Goal: Communication & Community: Answer question/provide support

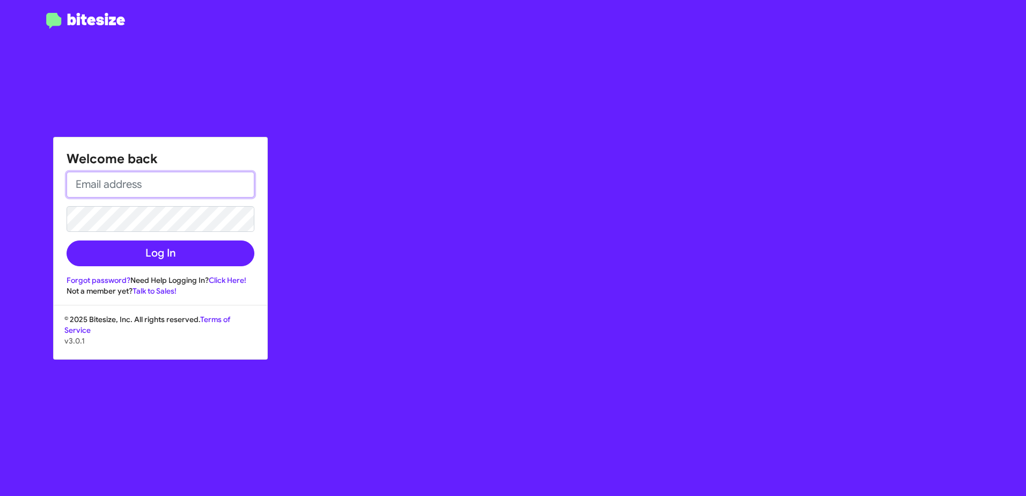
click at [172, 181] on input "email" at bounding box center [161, 185] width 188 height 26
type input "[EMAIL_ADDRESS][PERSON_NAME][DOMAIN_NAME]"
click at [67, 240] on button "Log In" at bounding box center [161, 253] width 188 height 26
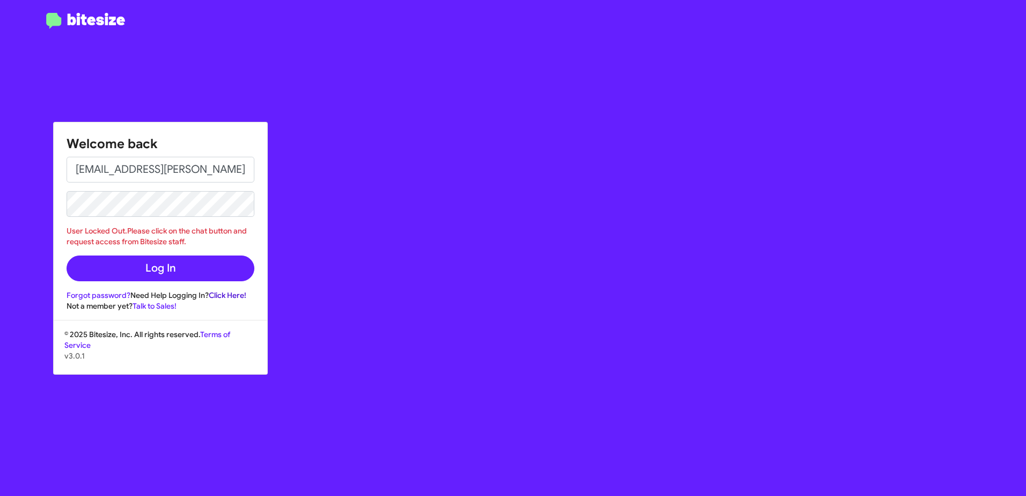
click at [228, 294] on link "Click Here!" at bounding box center [228, 295] width 38 height 10
click at [534, 133] on div "Welcome back [EMAIL_ADDRESS][PERSON_NAME][DOMAIN_NAME] User Locked Out.Please c…" at bounding box center [598, 248] width 855 height 496
click at [366, 393] on div "Welcome back [EMAIL_ADDRESS][PERSON_NAME][DOMAIN_NAME] User Locked Out.Please c…" at bounding box center [598, 248] width 855 height 496
click at [389, 371] on div "Welcome back [EMAIL_ADDRESS][PERSON_NAME][DOMAIN_NAME] User Locked Out.Please c…" at bounding box center [598, 248] width 855 height 496
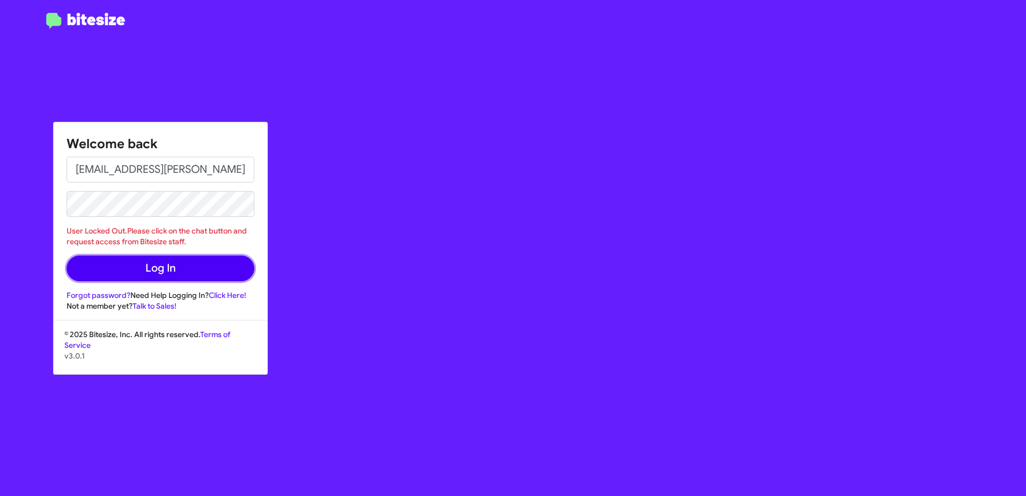
click at [172, 273] on button "Log In" at bounding box center [161, 269] width 188 height 26
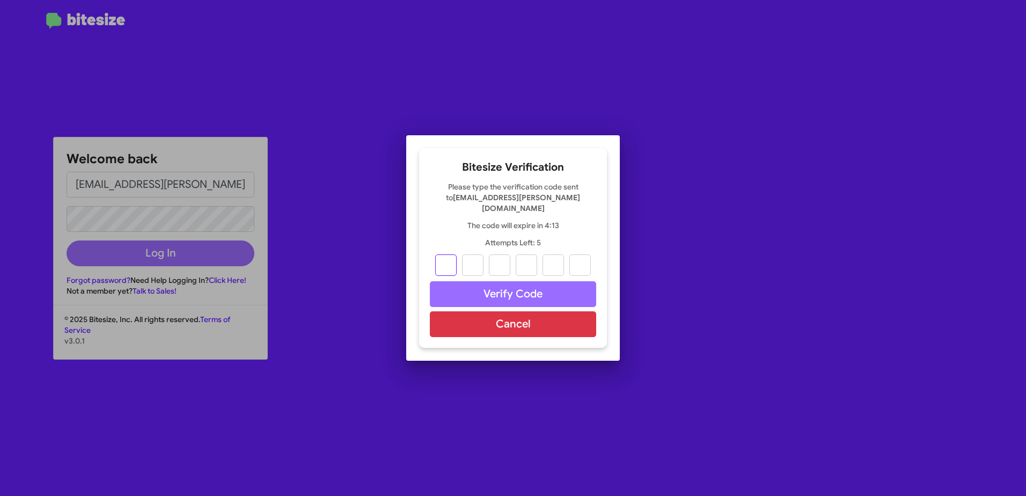
click at [441, 260] on input "text" at bounding box center [445, 264] width 21 height 21
type input "6"
type input "3"
type input "7"
type input "6"
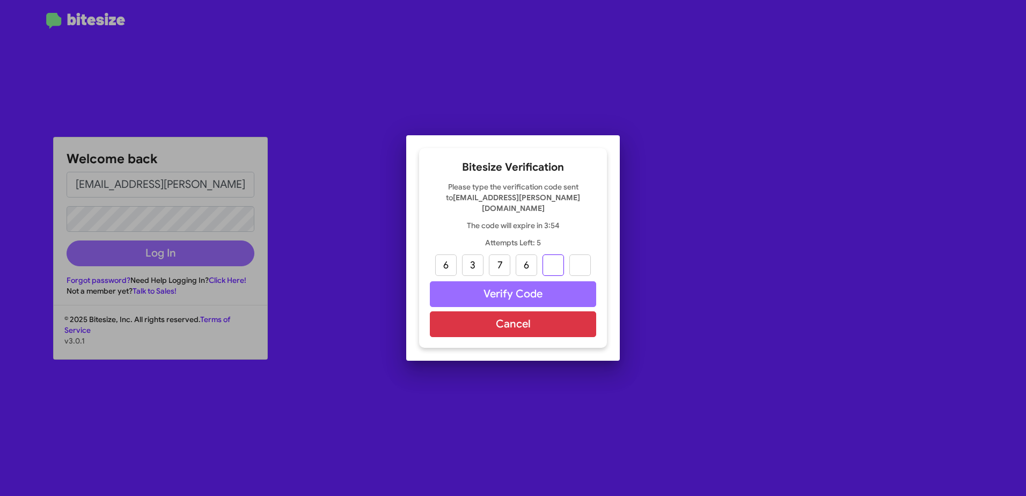
type input "7"
type input "6"
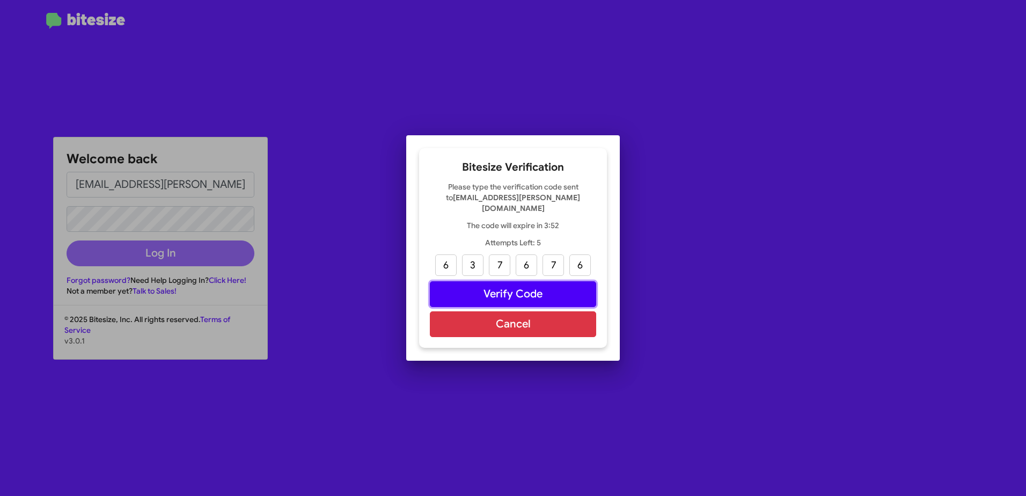
click at [524, 291] on button "Verify Code" at bounding box center [513, 294] width 166 height 26
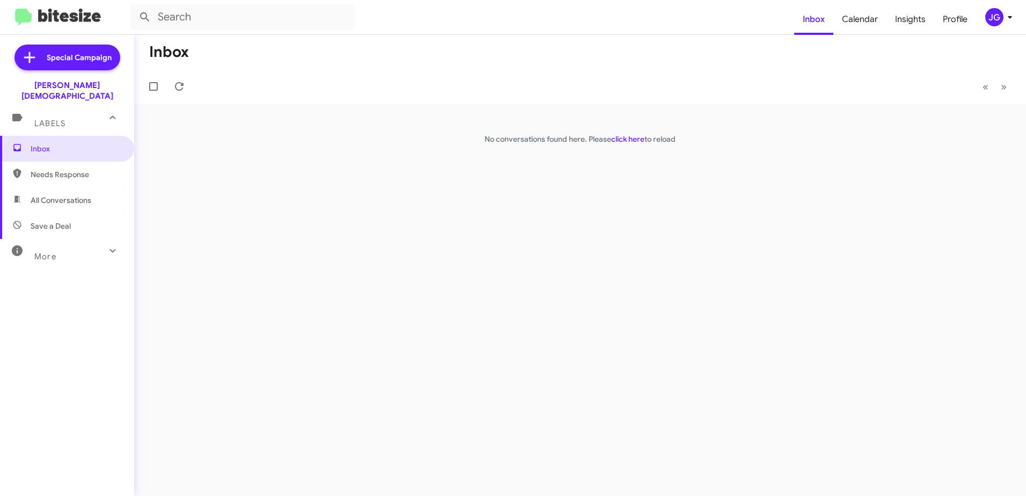
click at [79, 195] on span "All Conversations" at bounding box center [61, 200] width 61 height 11
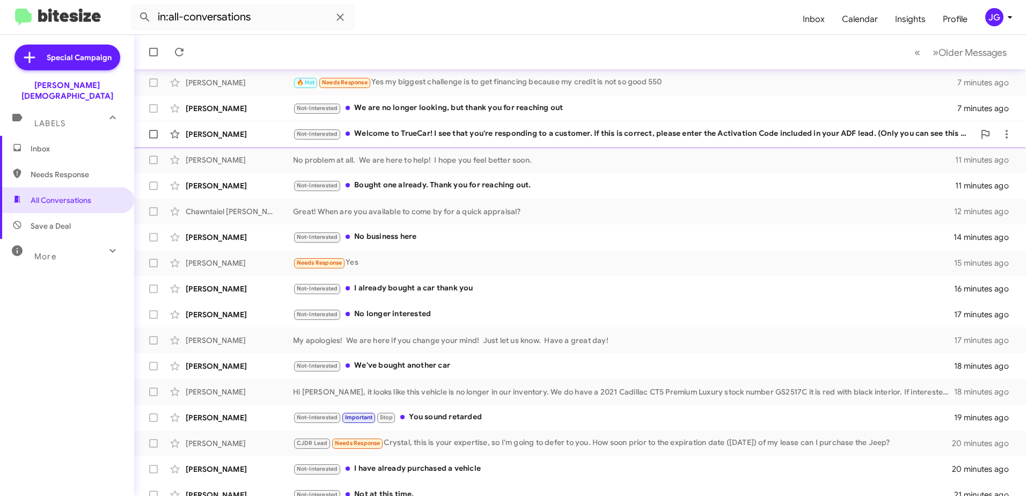
scroll to position [127, 0]
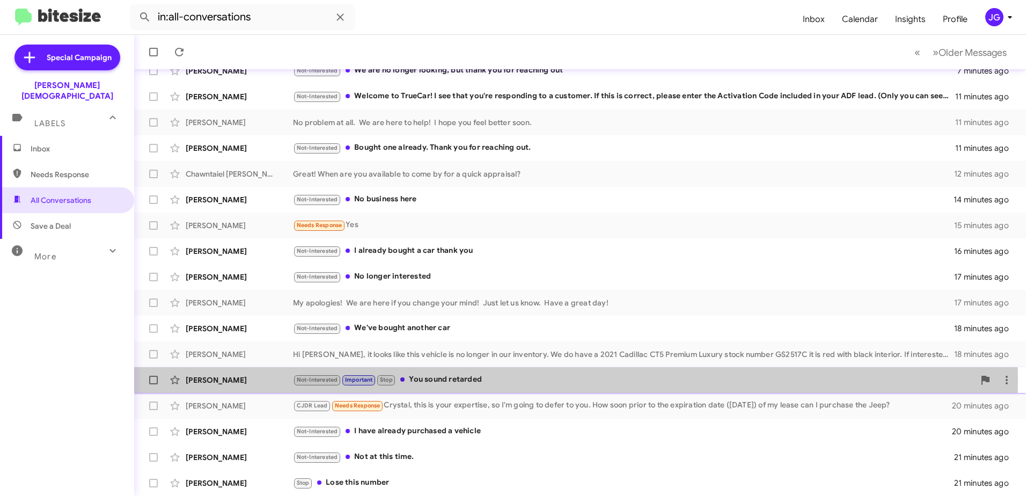
click at [491, 380] on div "Not-Interested Important Stop You sound retarded" at bounding box center [634, 380] width 682 height 12
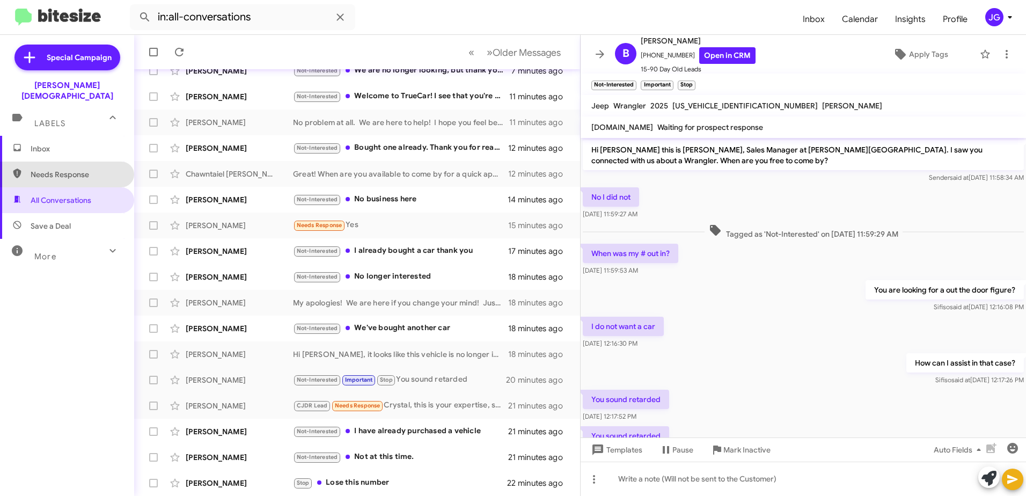
click at [72, 169] on span "Needs Response" at bounding box center [76, 174] width 91 height 11
type input "in:needs-response"
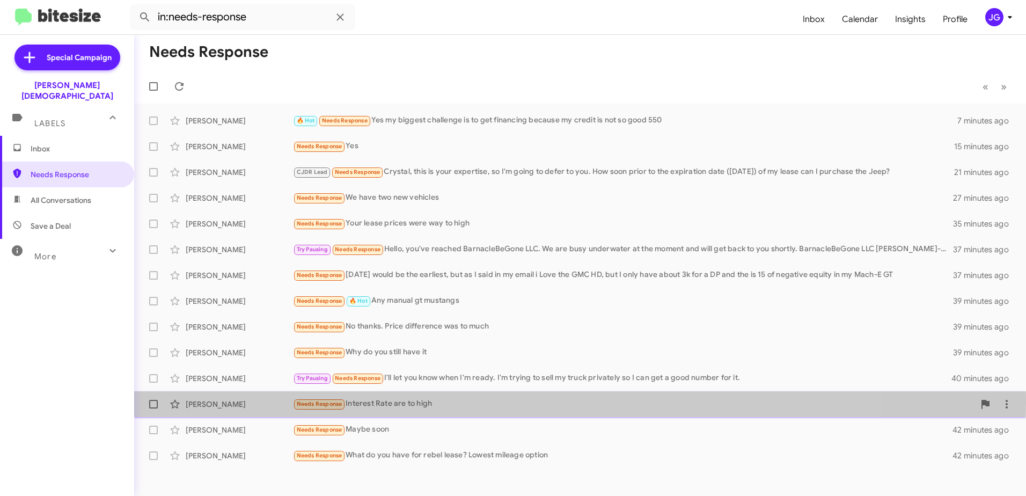
click at [204, 402] on div "[PERSON_NAME]" at bounding box center [239, 404] width 107 height 11
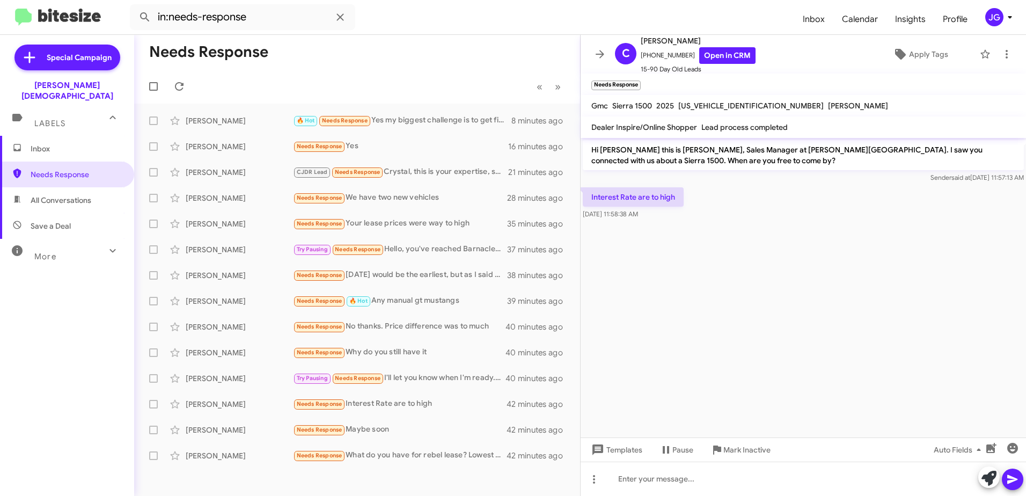
click at [734, 334] on cdk-virtual-scroll-viewport "Hi [PERSON_NAME] this is [PERSON_NAME], Sales Manager at [PERSON_NAME][GEOGRAPH…" at bounding box center [804, 288] width 446 height 300
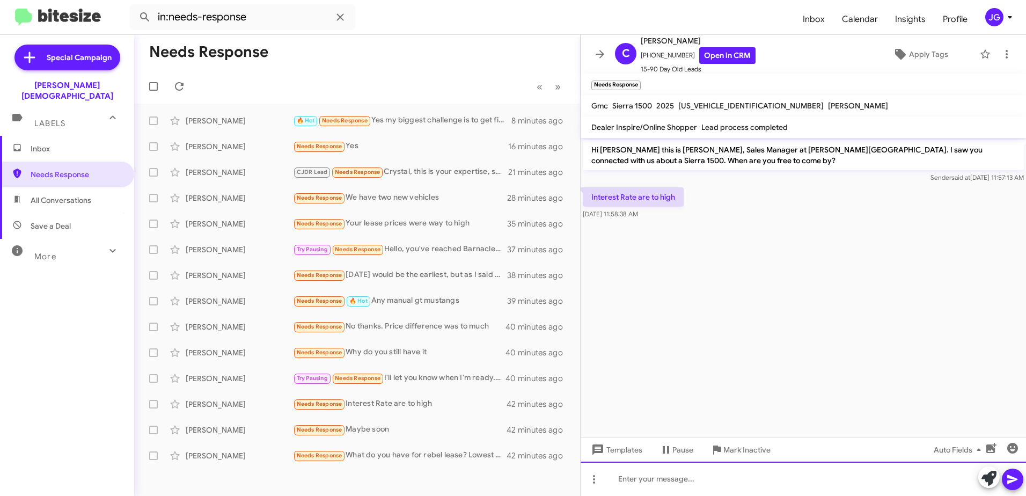
click at [630, 483] on div at bounding box center [804, 479] width 446 height 34
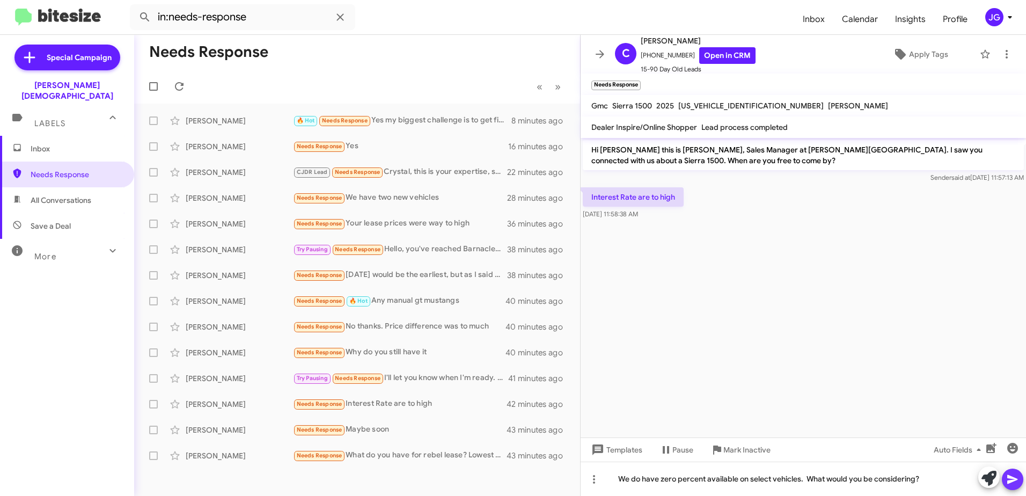
click at [1016, 475] on icon at bounding box center [1012, 479] width 13 height 13
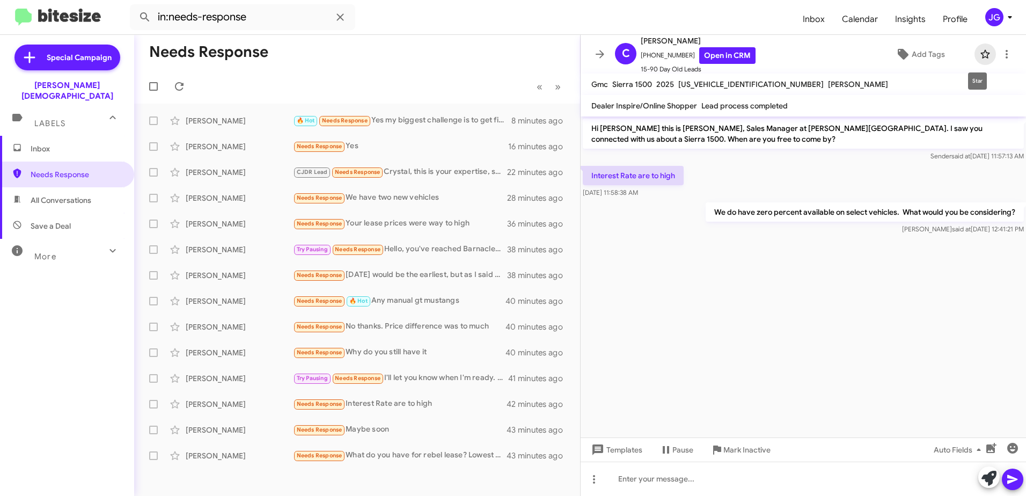
click at [979, 54] on icon at bounding box center [985, 54] width 13 height 13
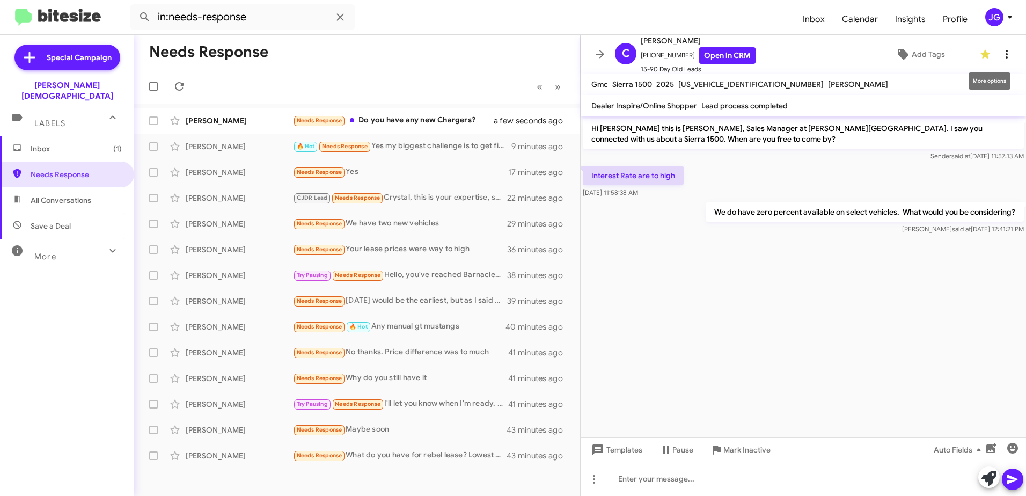
click at [1004, 50] on icon at bounding box center [1007, 54] width 13 height 13
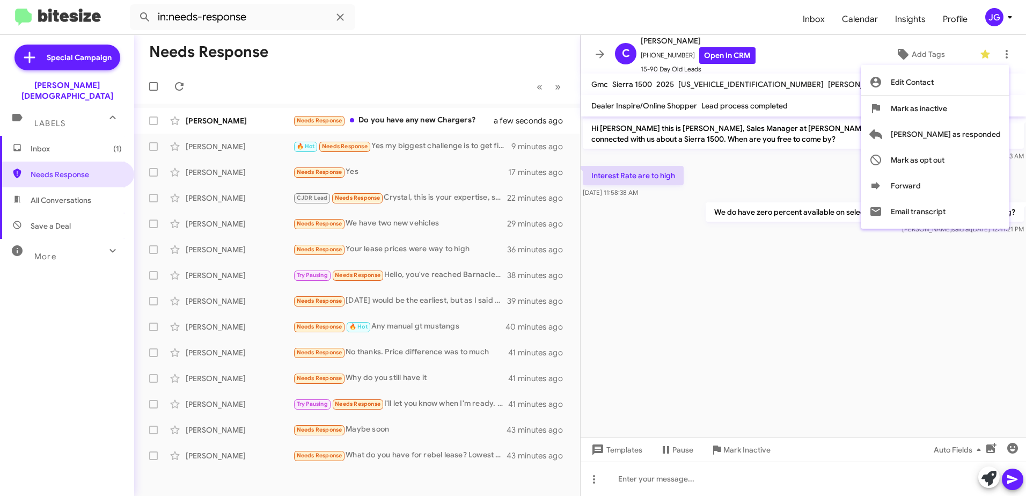
click at [881, 339] on div at bounding box center [513, 248] width 1026 height 496
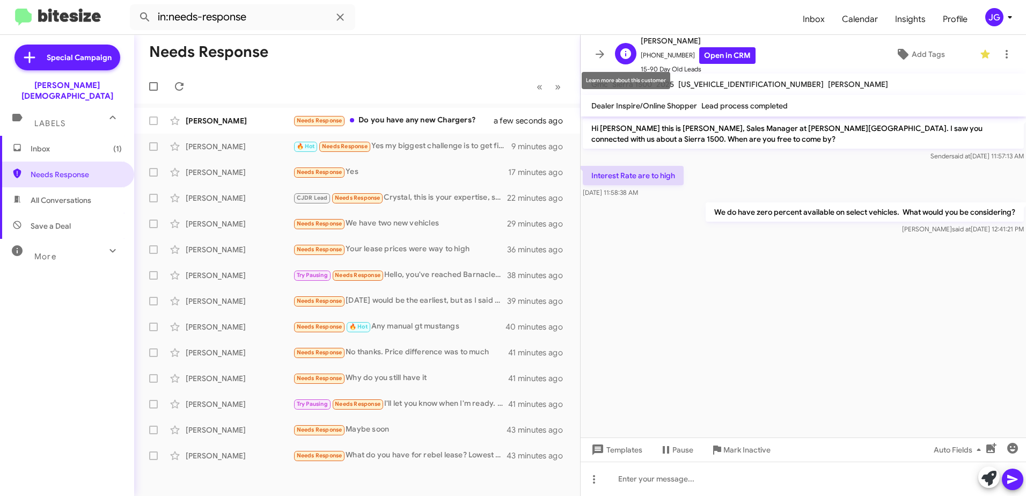
click at [621, 53] on icon at bounding box center [625, 53] width 13 height 13
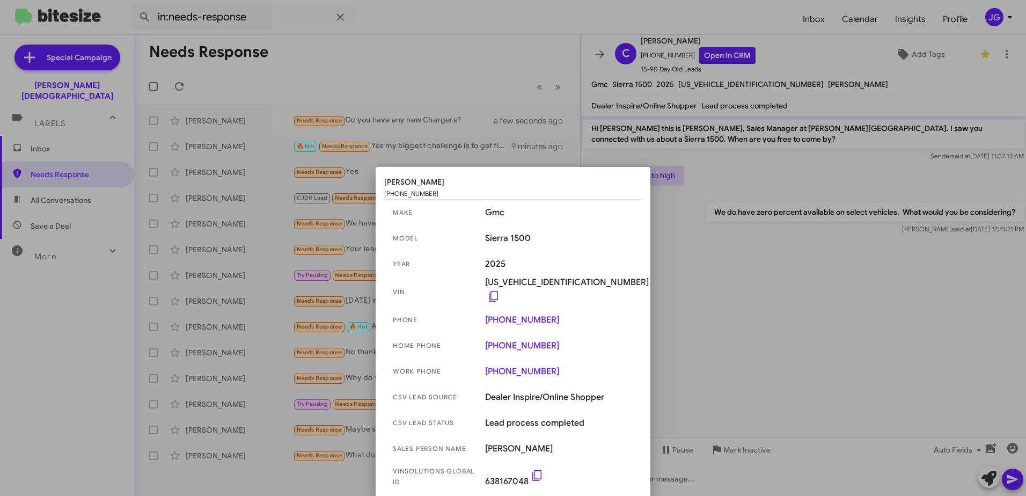
click at [747, 304] on div at bounding box center [513, 248] width 1026 height 496
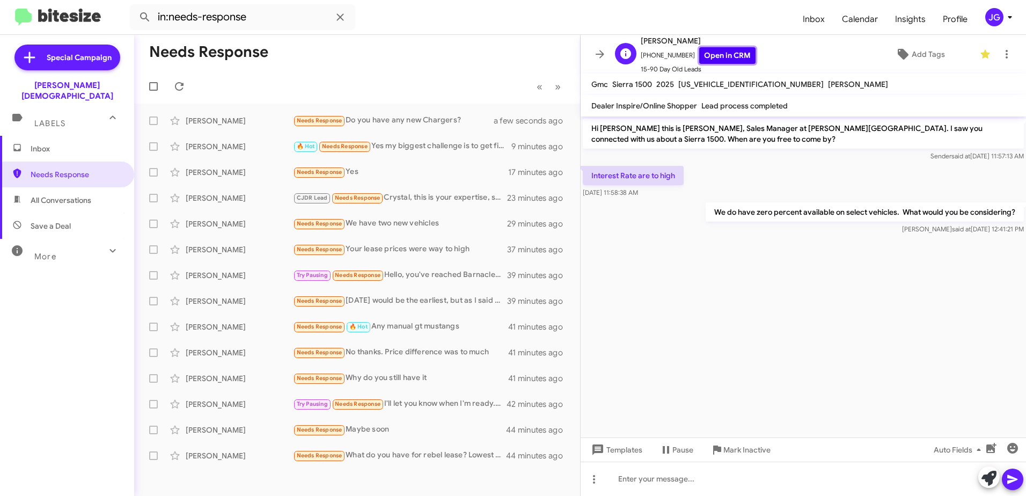
click at [725, 55] on link "Open in CRM" at bounding box center [727, 55] width 56 height 17
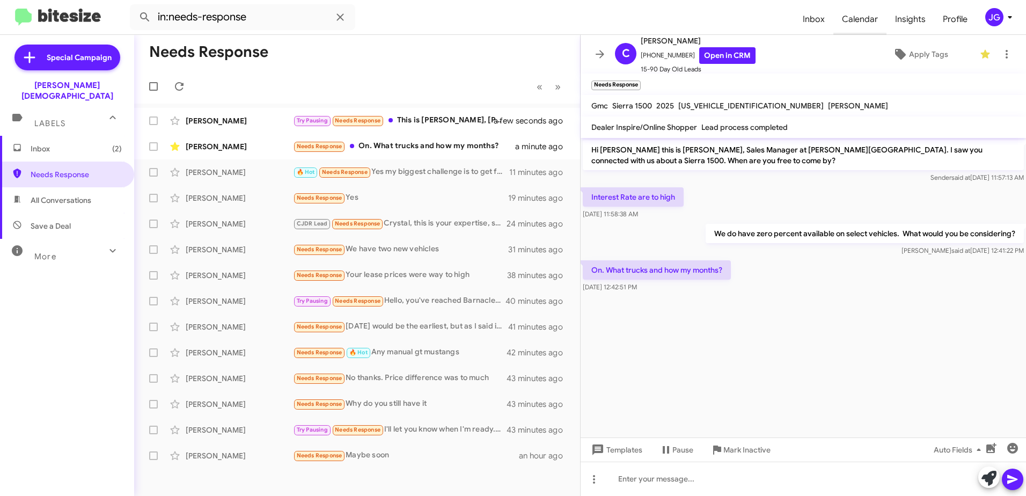
click at [853, 9] on span "Calendar" at bounding box center [860, 19] width 53 height 31
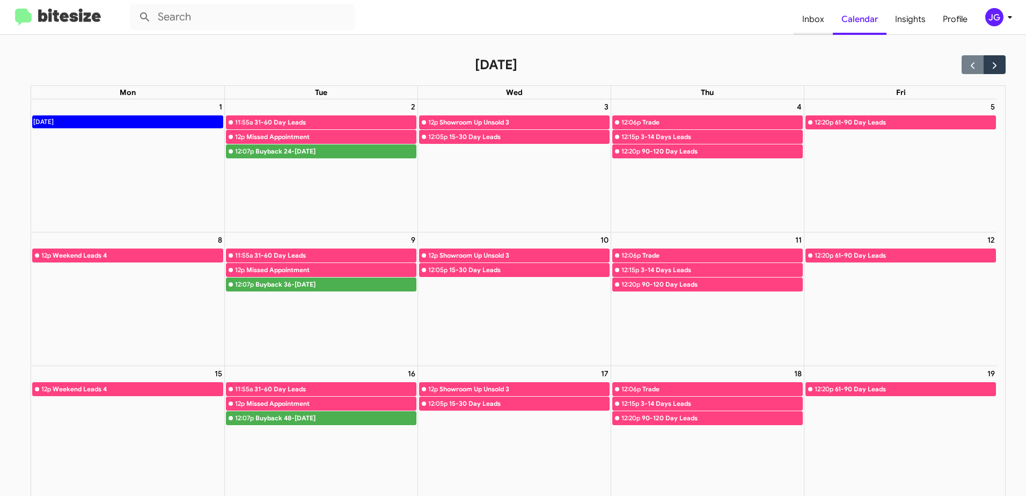
click at [820, 18] on span "Inbox" at bounding box center [813, 19] width 39 height 31
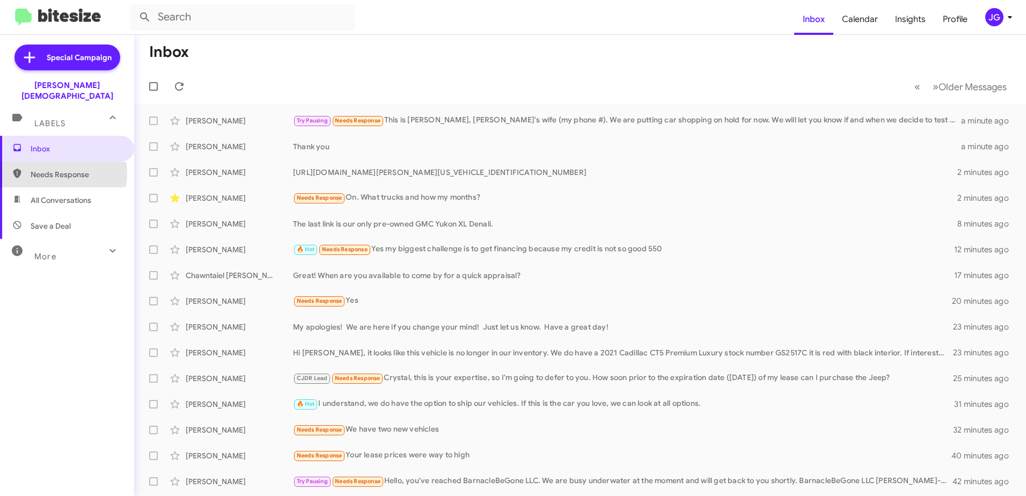
click at [52, 169] on span "Needs Response" at bounding box center [76, 174] width 91 height 11
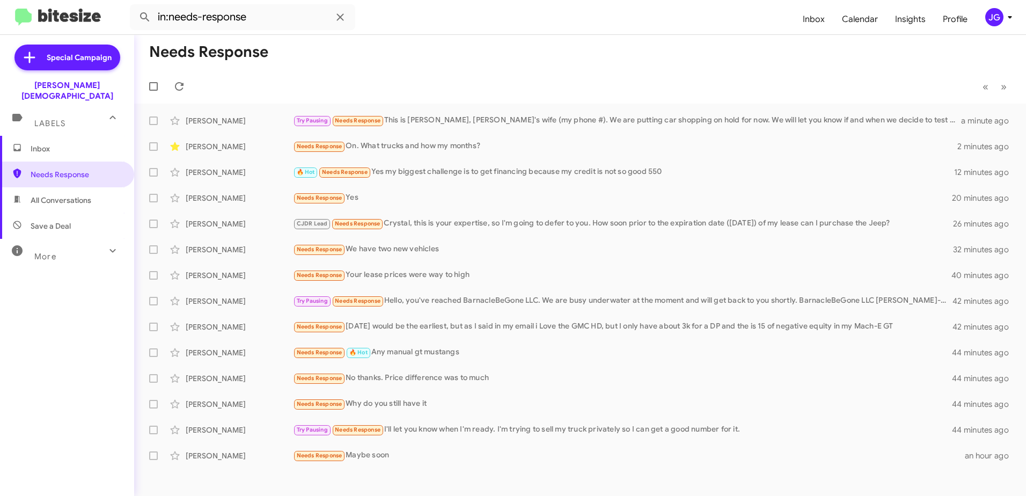
click at [75, 245] on div "More" at bounding box center [57, 252] width 96 height 20
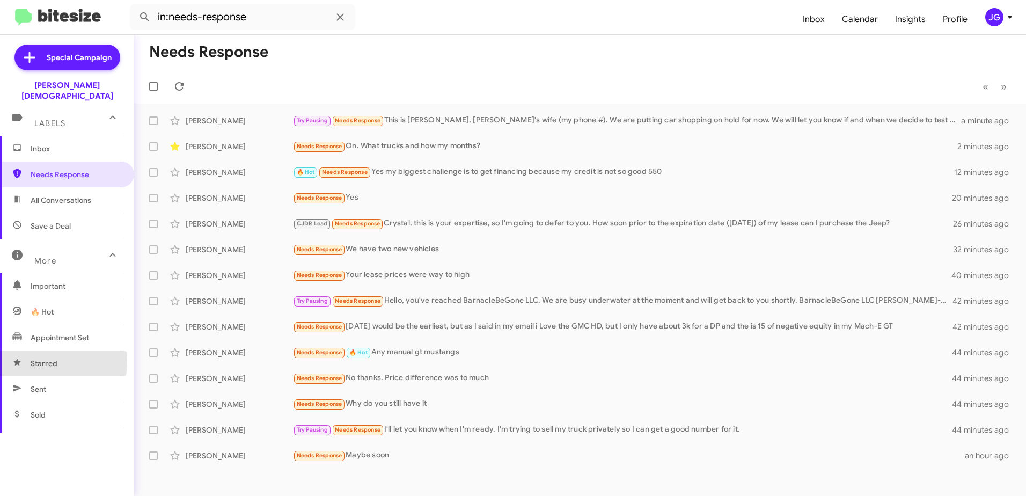
click at [43, 358] on span "Starred" at bounding box center [44, 363] width 27 height 11
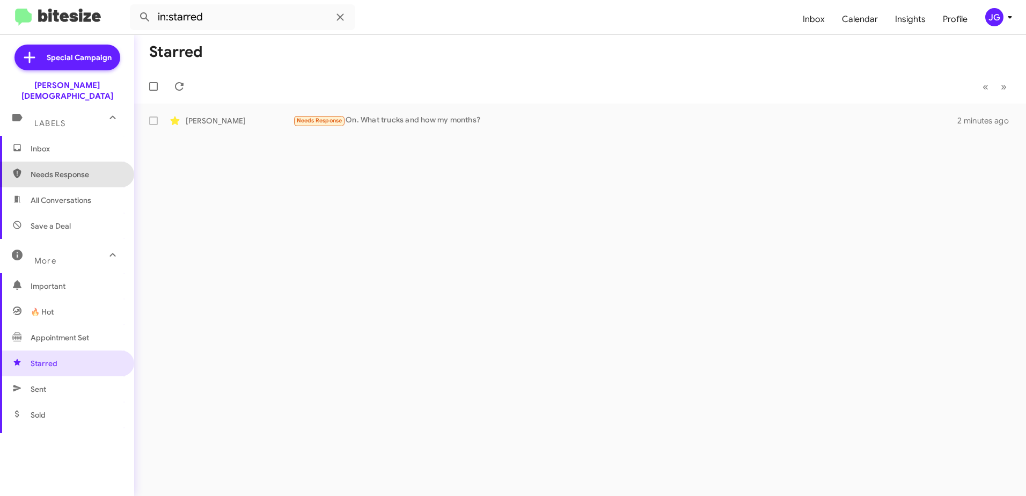
click at [67, 169] on span "Needs Response" at bounding box center [76, 174] width 91 height 11
type input "in:needs-response"
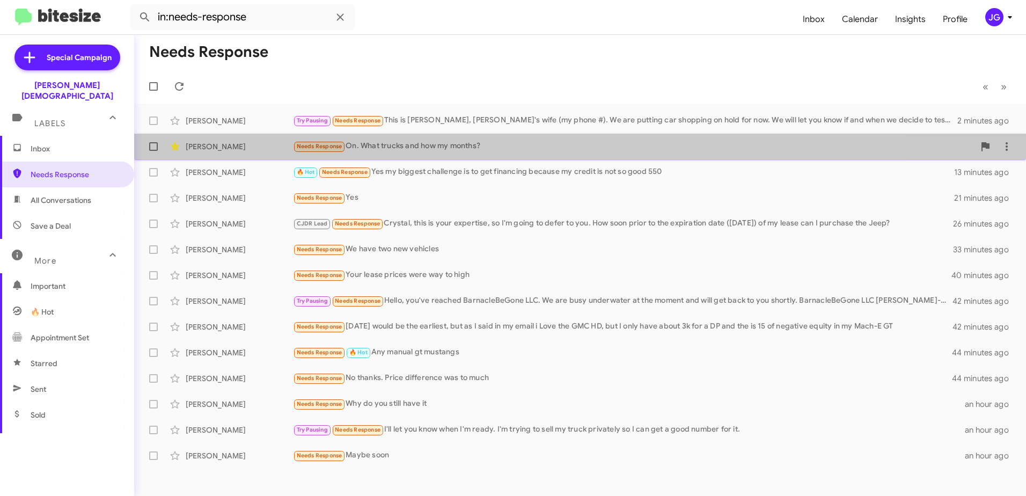
click at [489, 142] on div "Needs Response On. What trucks and how my months?" at bounding box center [634, 146] width 682 height 12
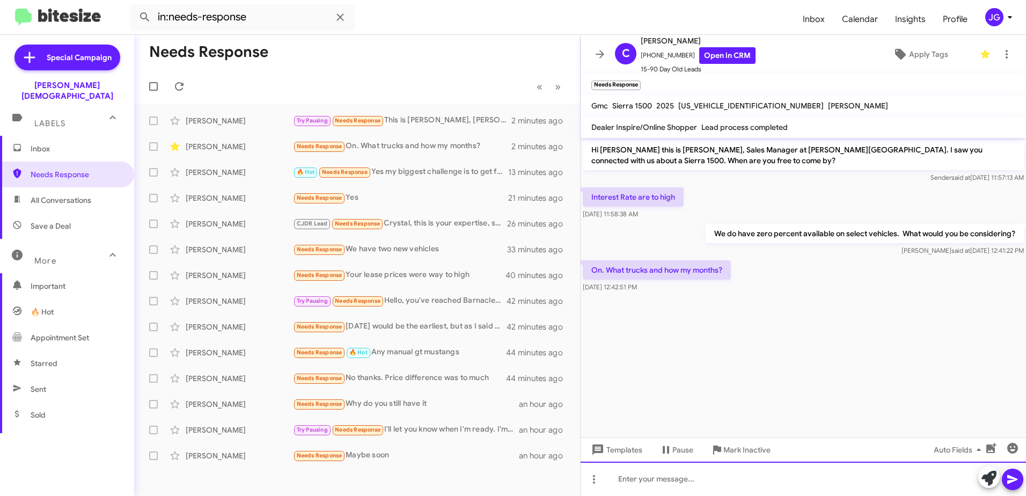
drag, startPoint x: 665, startPoint y: 477, endPoint x: 668, endPoint y: 472, distance: 5.8
click at [668, 473] on div at bounding box center [804, 479] width 446 height 34
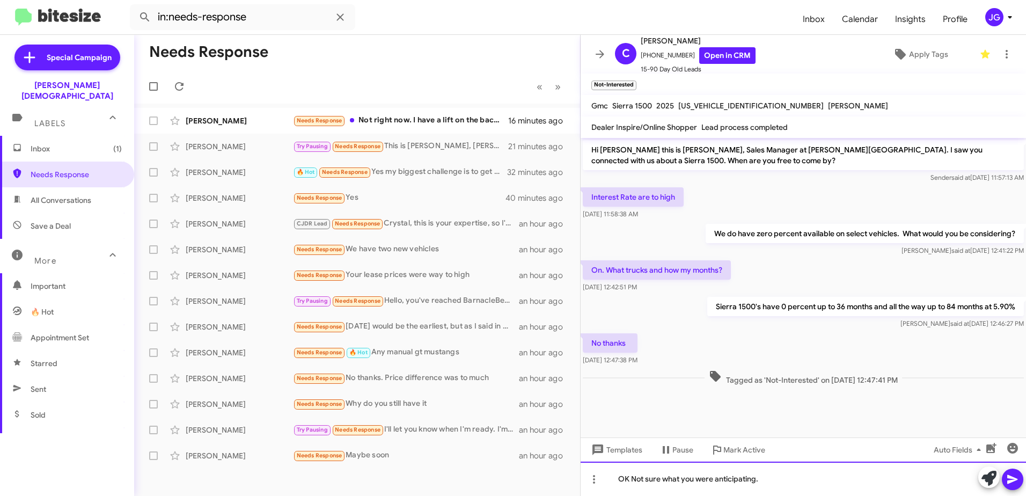
click at [636, 479] on div "OK Not sure what you were anticipating." at bounding box center [804, 479] width 446 height 34
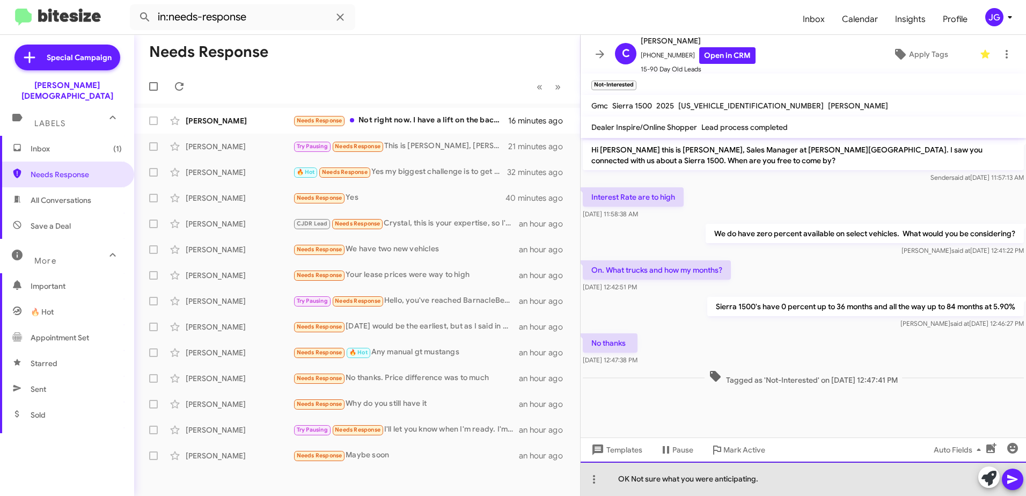
click at [630, 478] on div "OK Not sure what you were anticipating." at bounding box center [804, 479] width 446 height 34
click at [834, 477] on div "OK. Not sure what you were anticipating." at bounding box center [804, 479] width 446 height 34
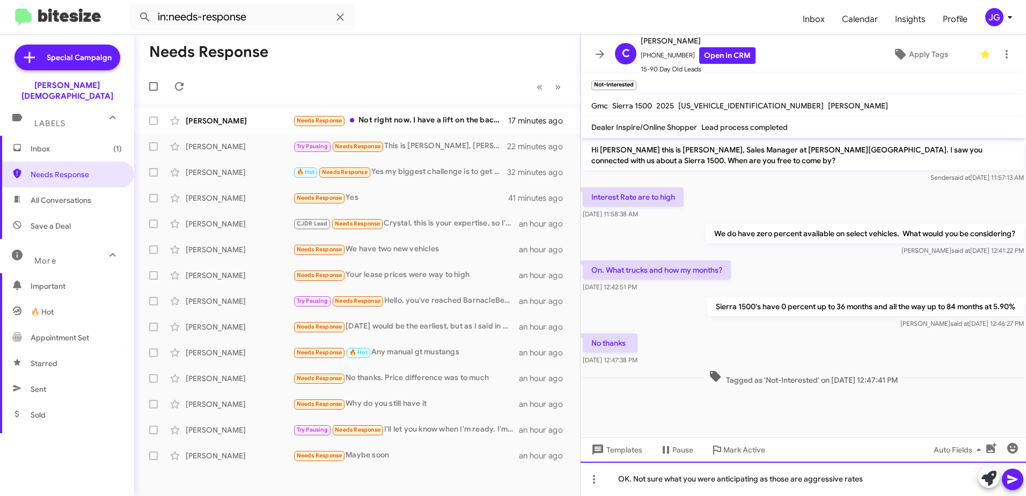
click at [878, 479] on div "OK. Not sure what you were anticipating as those are aggressive rates" at bounding box center [804, 479] width 446 height 34
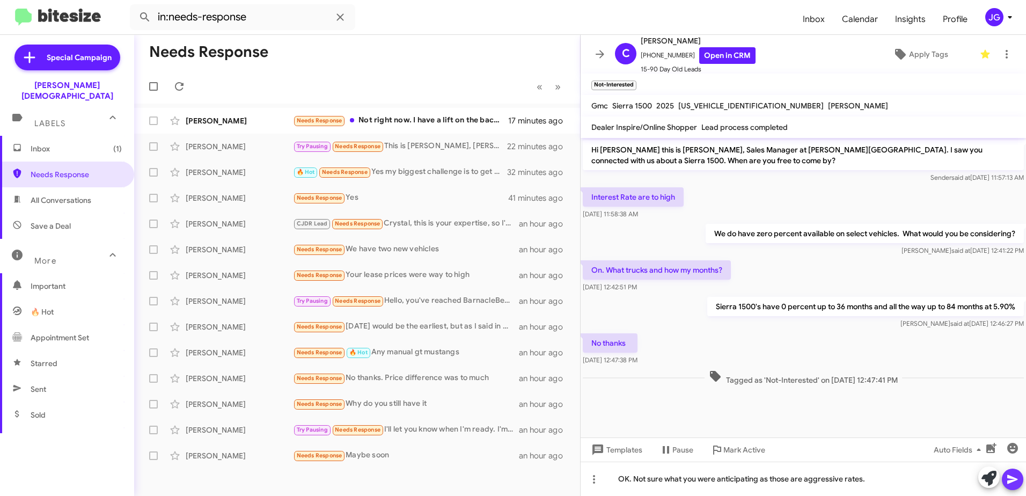
click at [1011, 476] on icon at bounding box center [1012, 479] width 13 height 13
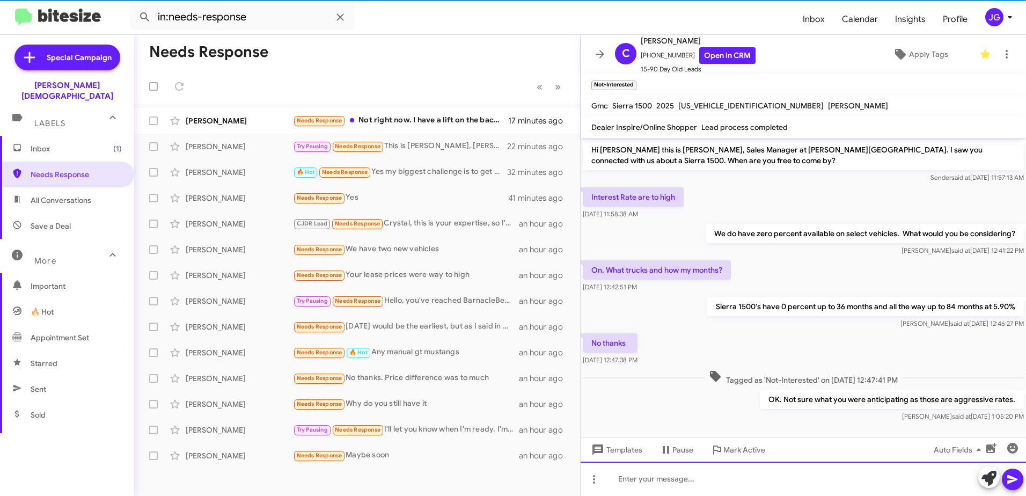
scroll to position [8, 0]
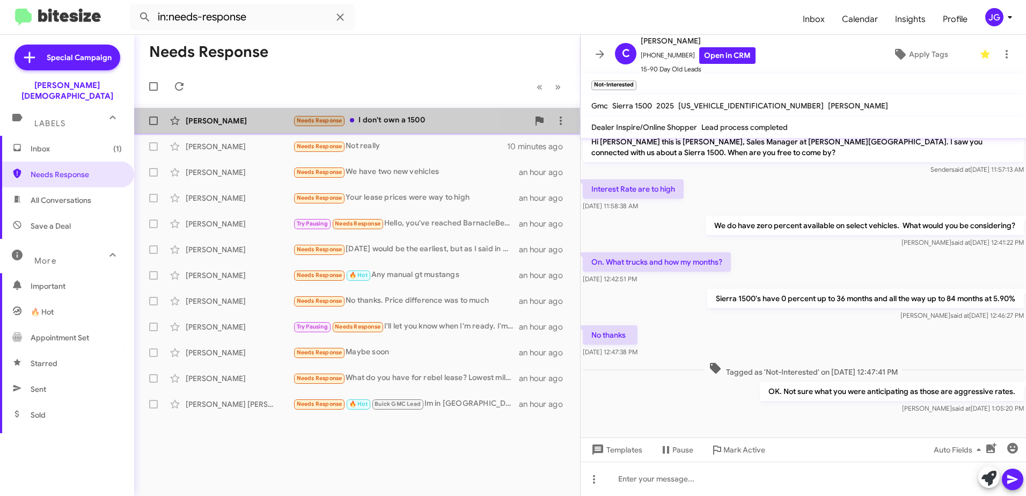
click at [200, 122] on div "[PERSON_NAME]" at bounding box center [239, 120] width 107 height 11
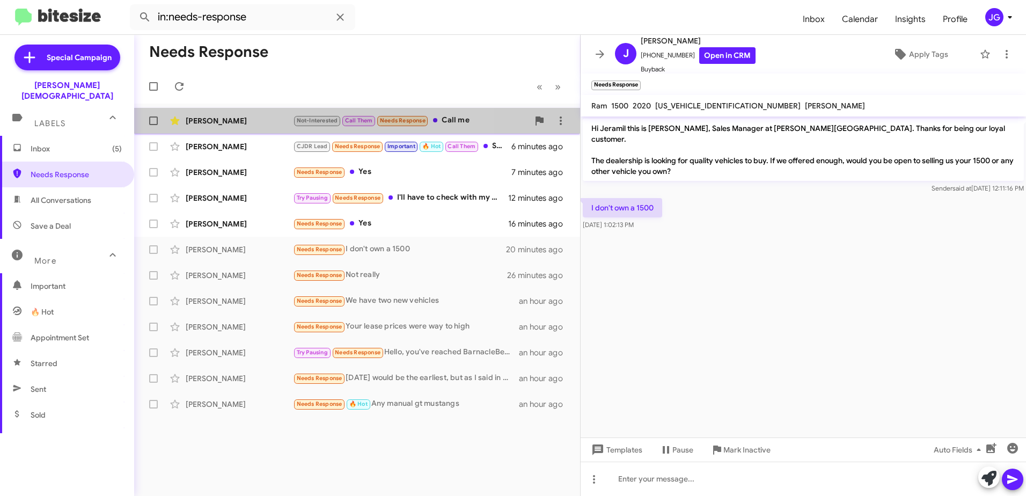
click at [196, 117] on div "[PERSON_NAME]" at bounding box center [239, 120] width 107 height 11
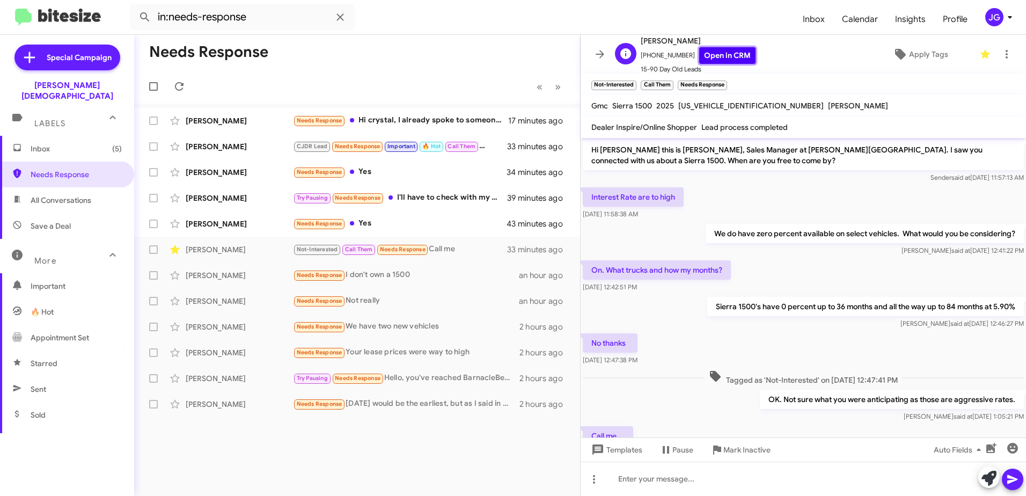
click at [727, 54] on link "Open in CRM" at bounding box center [727, 55] width 56 height 17
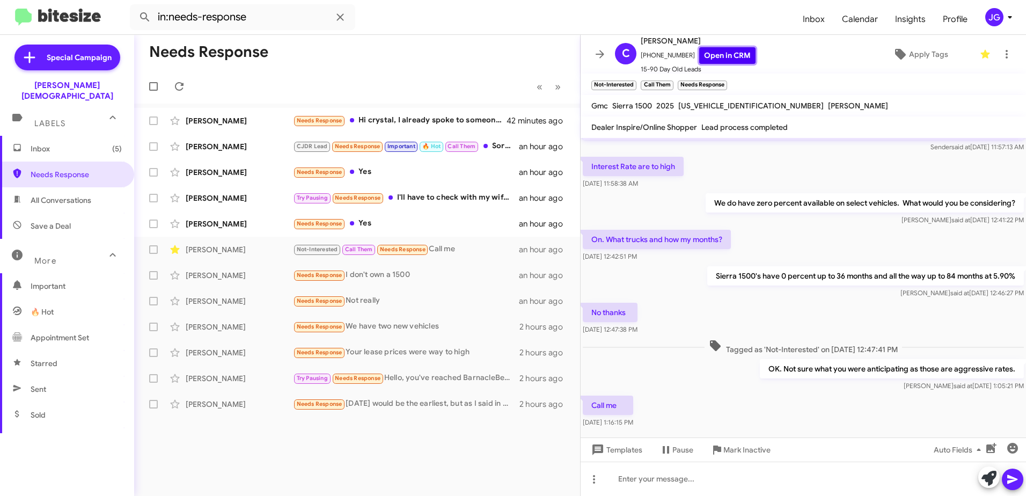
scroll to position [47, 0]
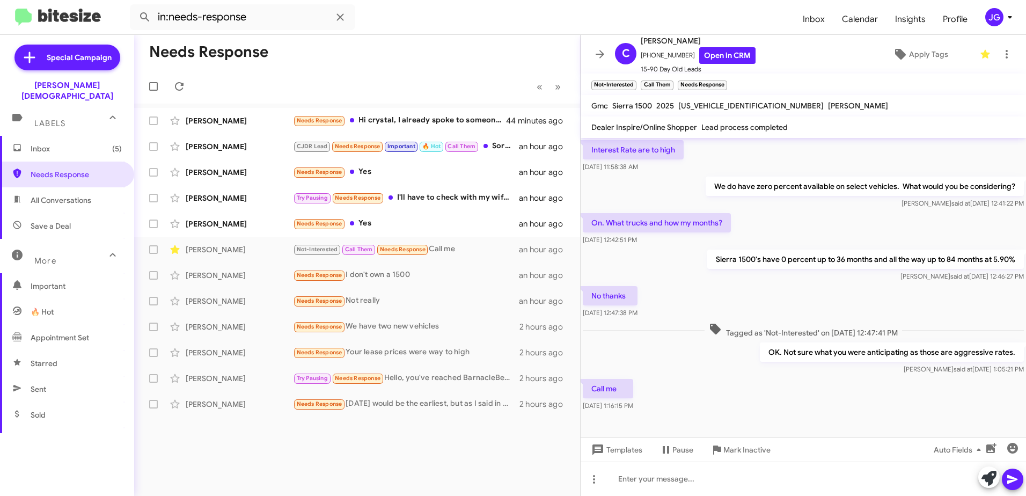
click at [669, 393] on div "Call me [DATE] 1:16:15 PM" at bounding box center [804, 395] width 446 height 37
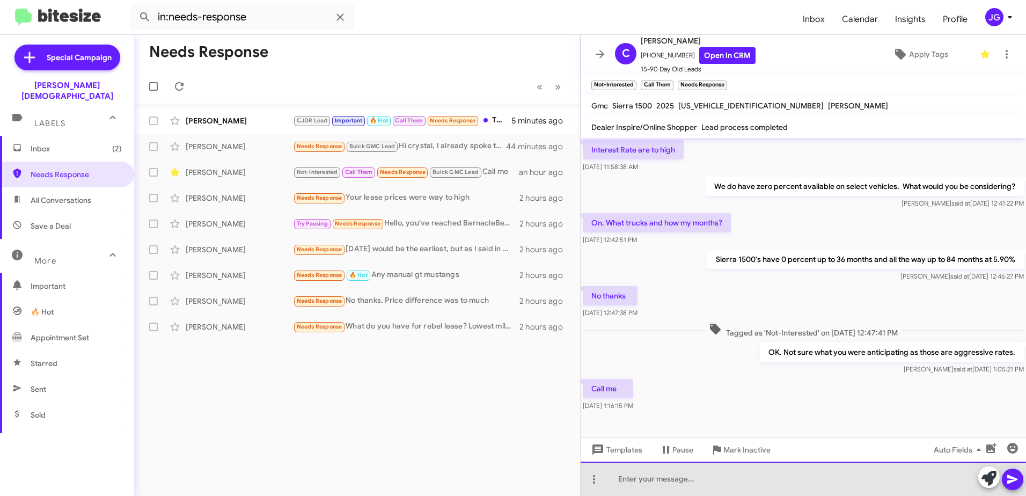
click at [657, 483] on div at bounding box center [804, 479] width 446 height 34
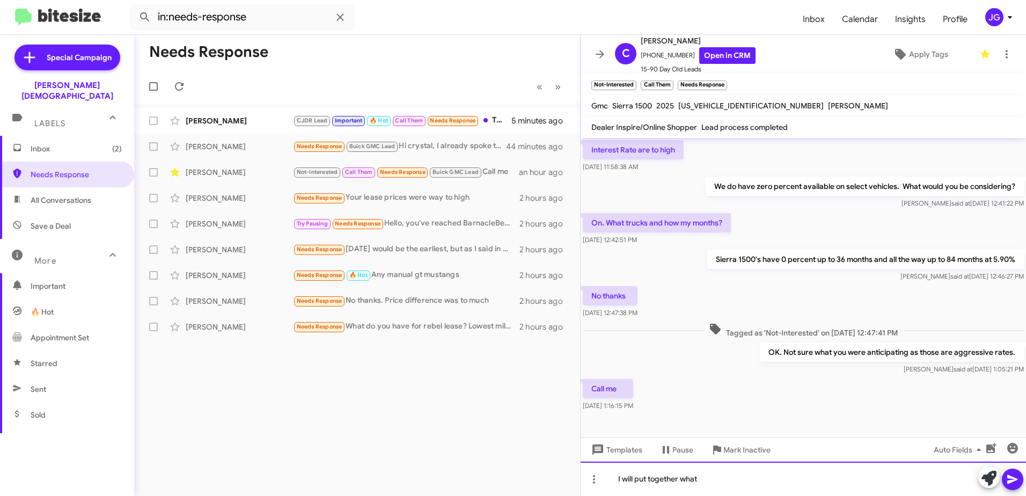
drag, startPoint x: 657, startPoint y: 483, endPoint x: 950, endPoint y: 523, distance: 295.8
click at [950, 495] on html "in:needs-response Inbox Calendar Insights Profile jg Special Campaign [PERSON_N…" at bounding box center [513, 248] width 1026 height 496
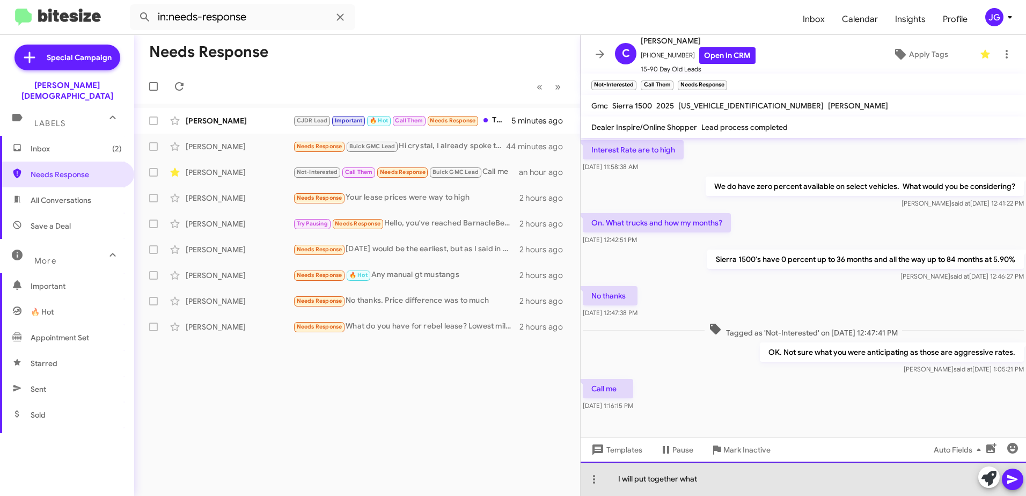
click at [834, 482] on div "I will put together what" at bounding box center [804, 479] width 446 height 34
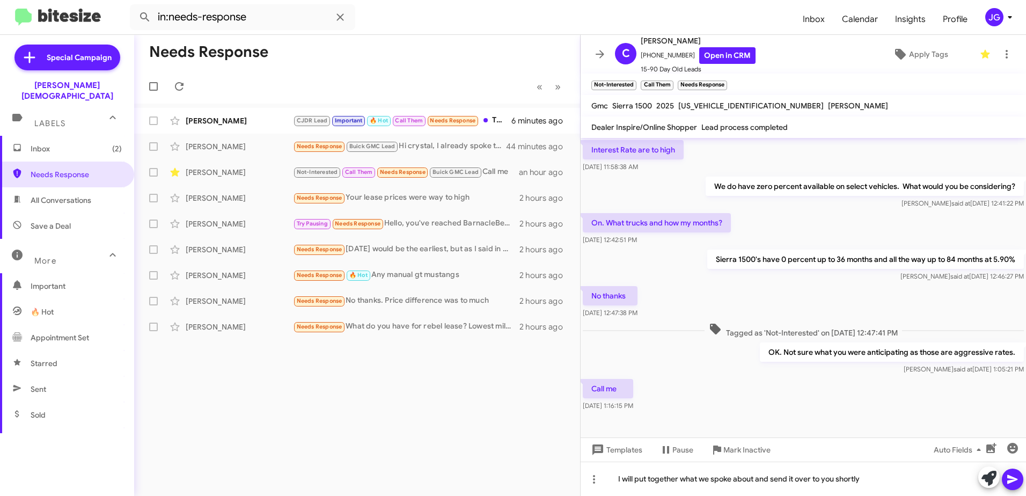
click at [1015, 473] on icon at bounding box center [1012, 479] width 13 height 13
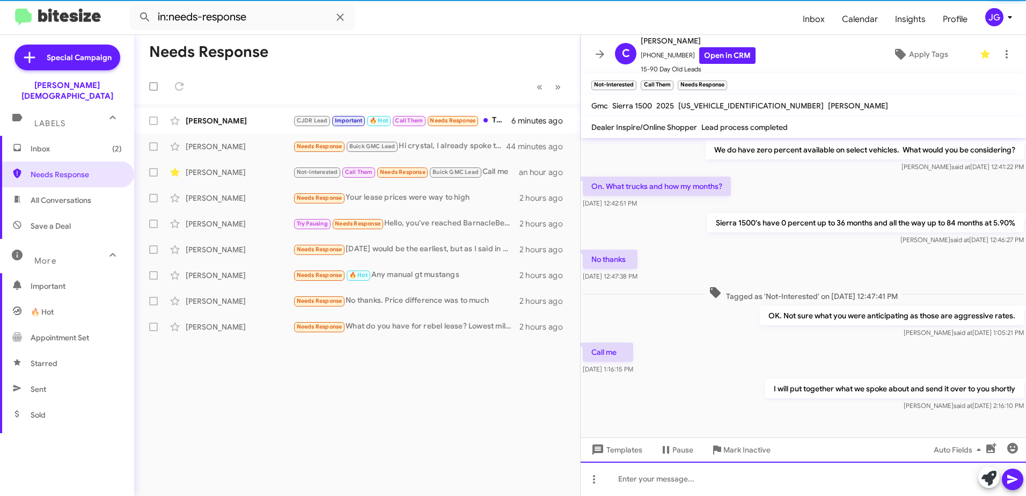
scroll to position [86, 0]
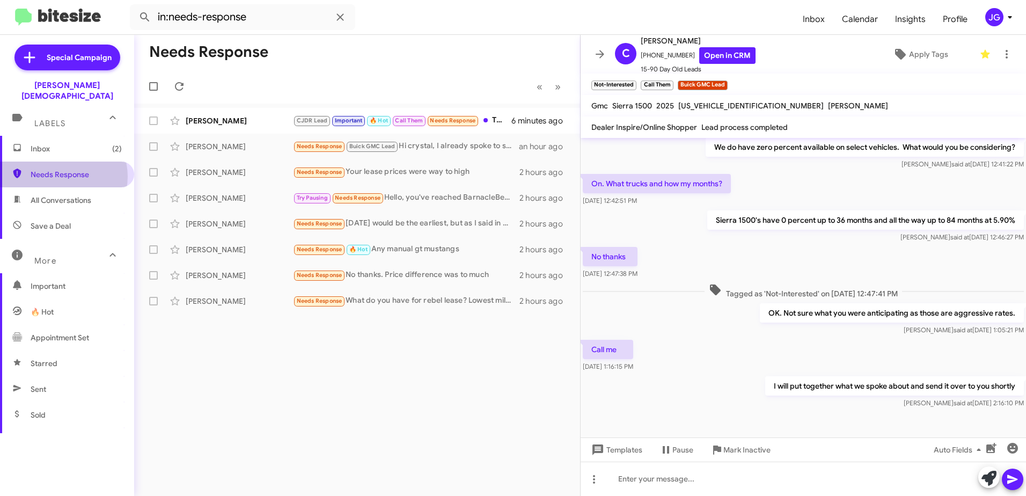
click at [60, 169] on span "Needs Response" at bounding box center [76, 174] width 91 height 11
